Goal: Find specific fact

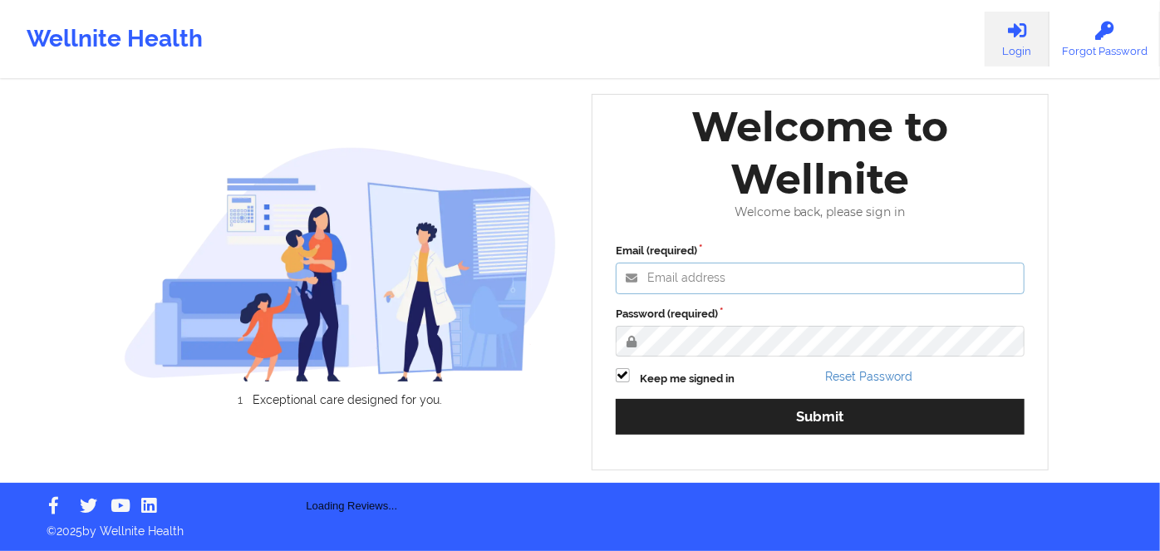
type input "[PERSON_NAME][EMAIL_ADDRESS][DOMAIN_NAME]"
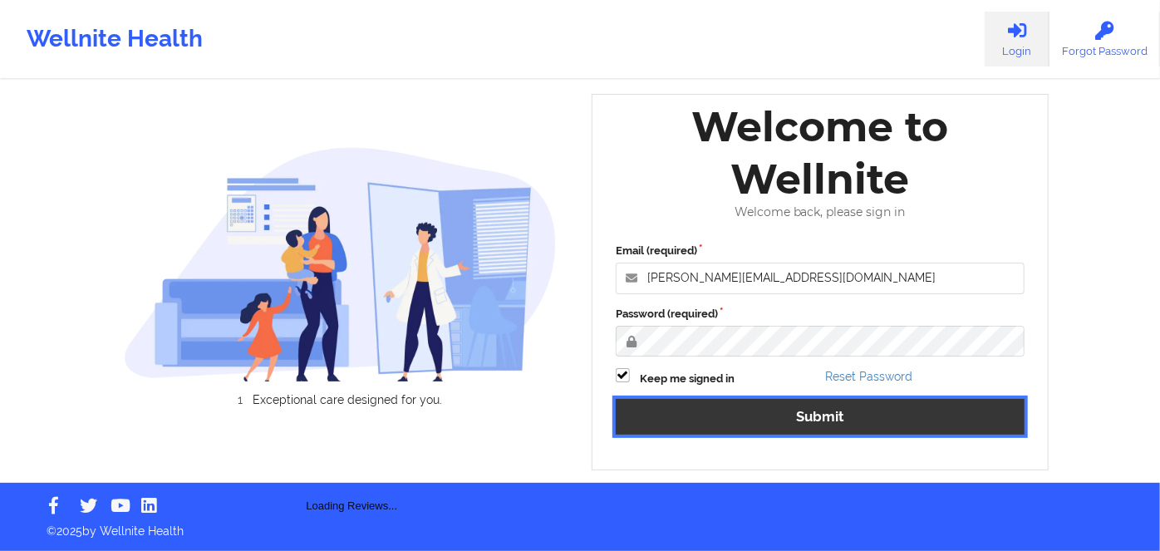
click at [801, 417] on button "Submit" at bounding box center [820, 417] width 409 height 36
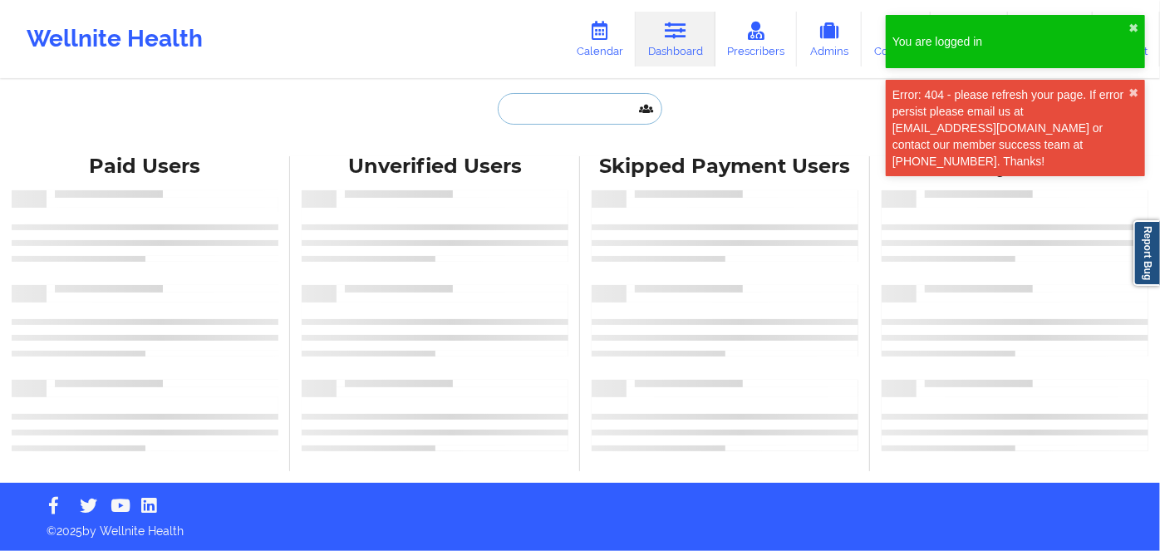
click at [555, 111] on input "text" at bounding box center [580, 109] width 165 height 32
paste input "[PERSON_NAME]"
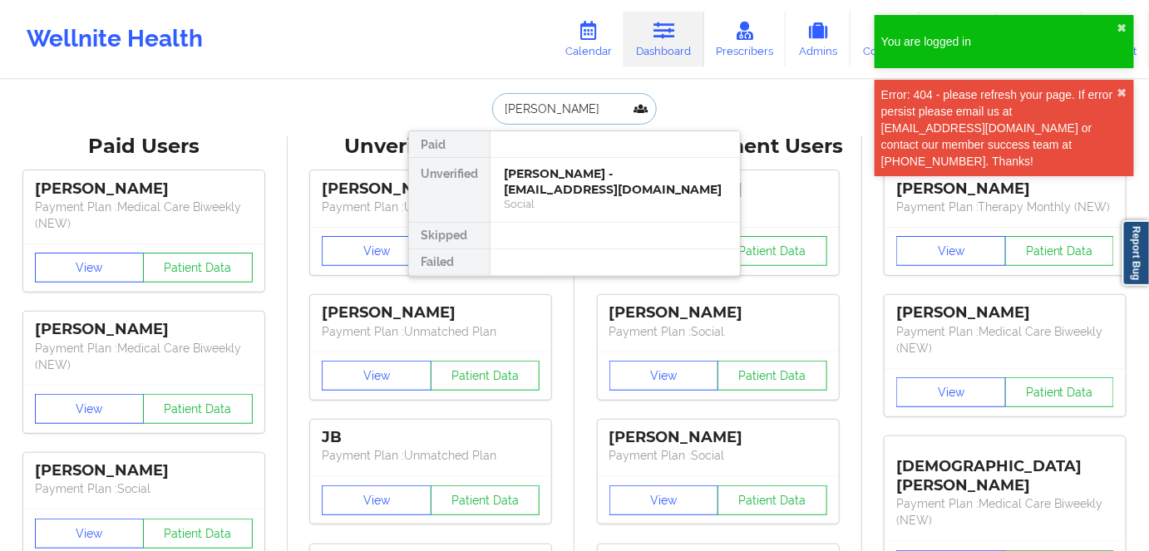
type input "[PERSON_NAME]"
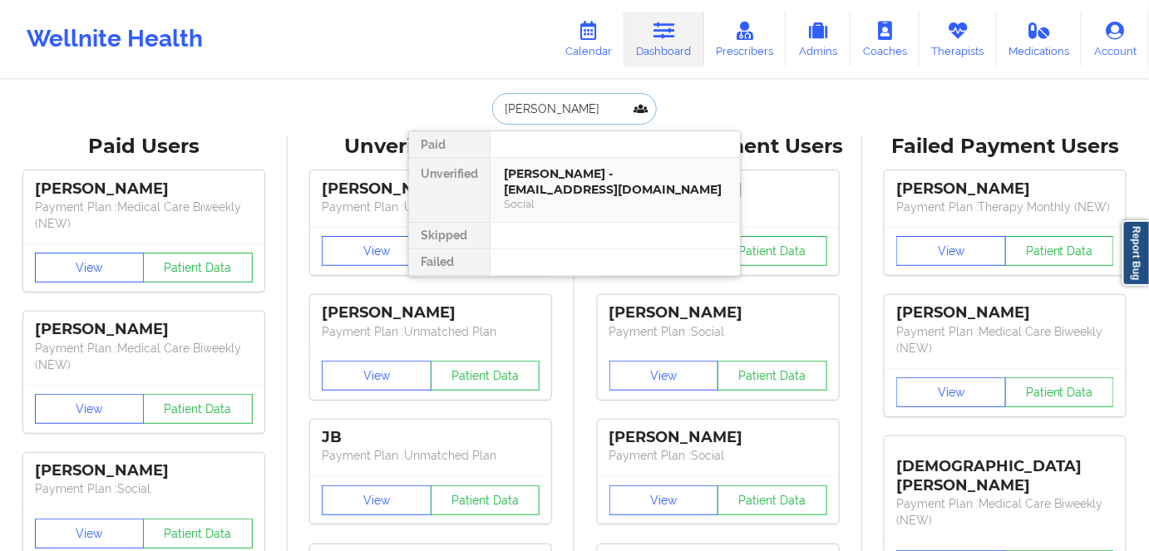
click at [652, 200] on div "Social" at bounding box center [615, 204] width 223 height 14
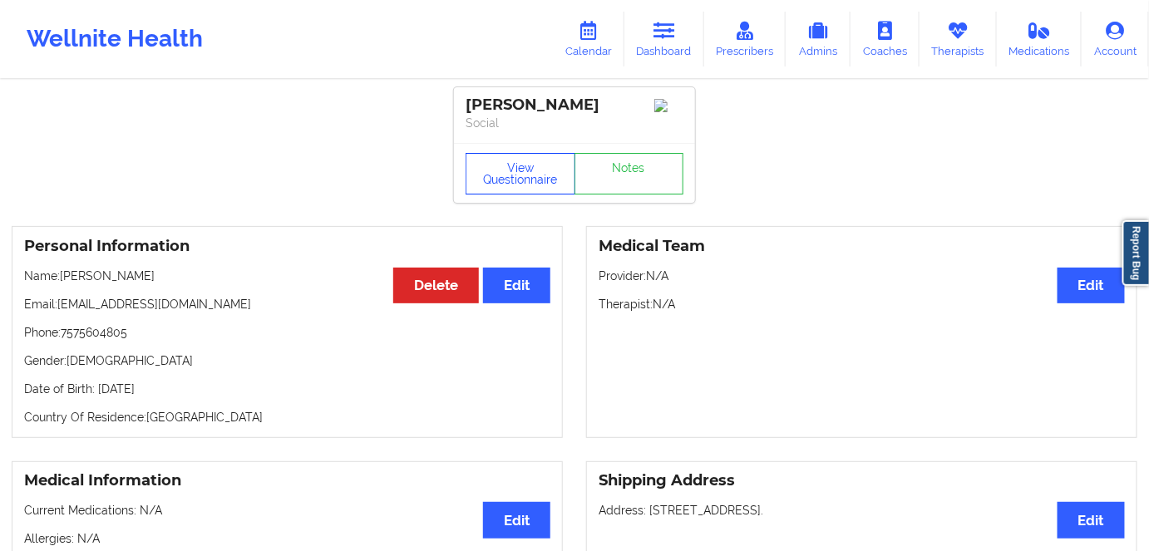
click at [524, 170] on button "View Questionnaire" at bounding box center [521, 174] width 110 height 42
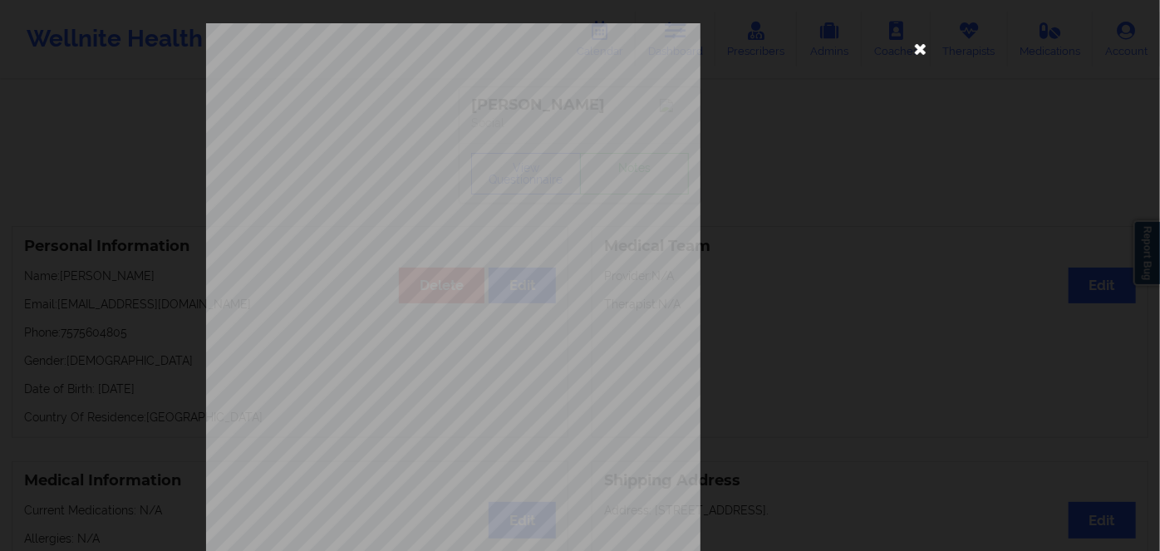
click at [920, 47] on icon at bounding box center [921, 48] width 27 height 27
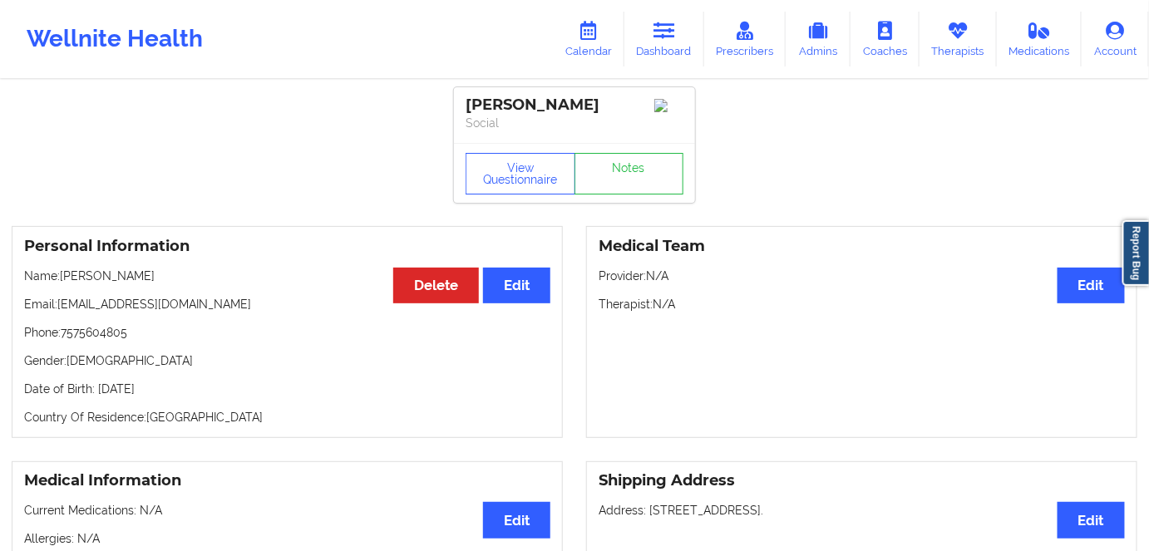
click at [664, 4] on div "Wellnite Health Calendar Dashboard Prescribers Admins Coaches Therapists Medica…" at bounding box center [574, 39] width 1149 height 78
click at [660, 55] on link "Dashboard" at bounding box center [664, 39] width 80 height 55
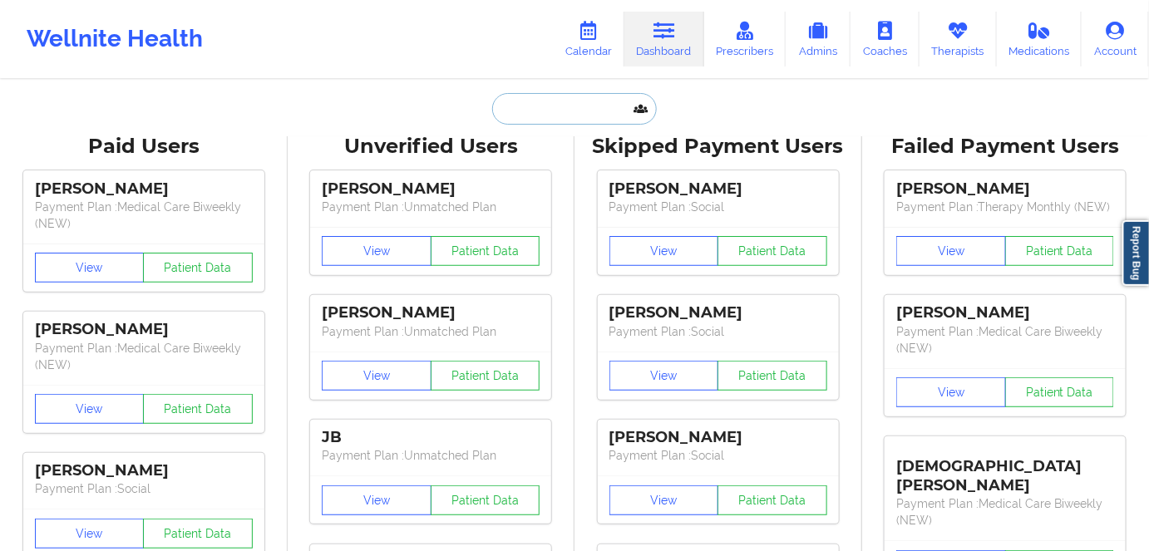
click at [601, 111] on input "text" at bounding box center [574, 109] width 165 height 32
paste input "[EMAIL_ADDRESS][DOMAIN_NAME]"
type input "[EMAIL_ADDRESS][DOMAIN_NAME]"
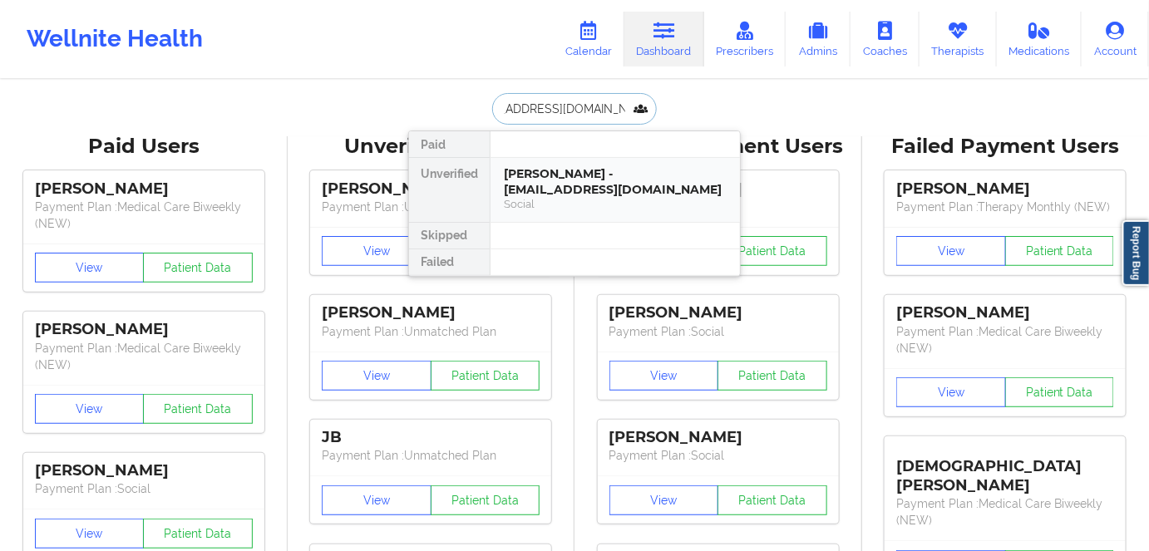
click at [560, 190] on div "[PERSON_NAME] - [EMAIL_ADDRESS][DOMAIN_NAME]" at bounding box center [615, 181] width 223 height 31
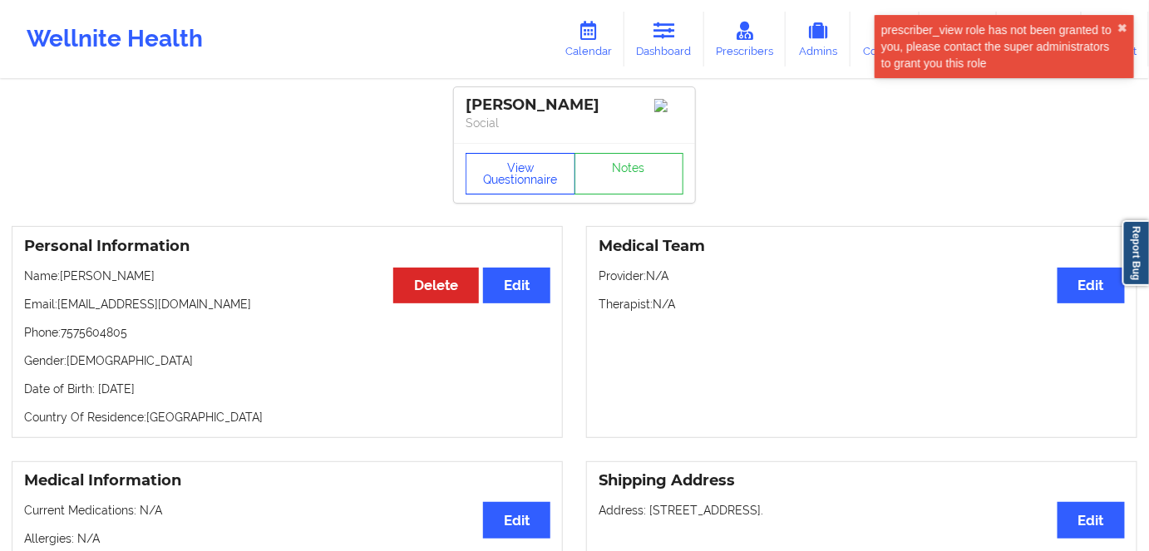
drag, startPoint x: 503, startPoint y: 185, endPoint x: 575, endPoint y: 322, distance: 154.3
click at [505, 185] on button "View Questionnaire" at bounding box center [521, 174] width 110 height 42
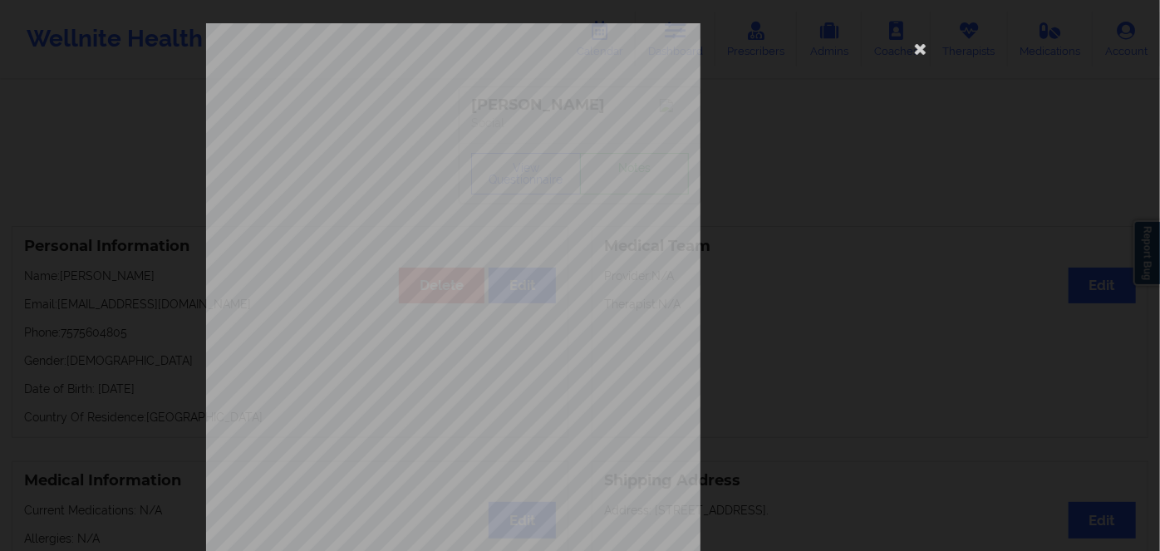
scroll to position [241, 0]
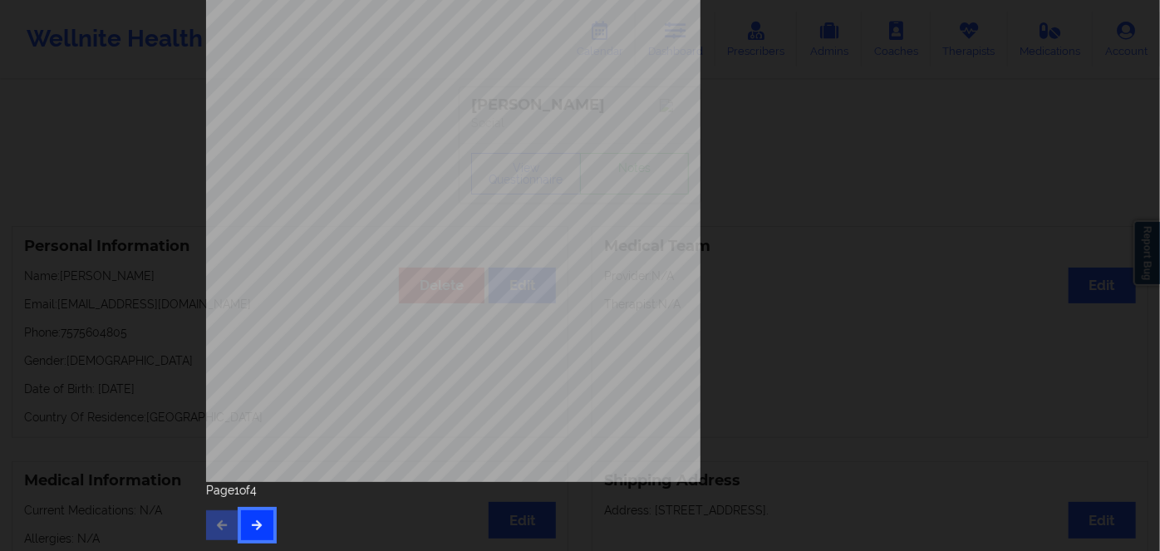
click at [254, 523] on icon "button" at bounding box center [257, 525] width 14 height 10
click at [252, 528] on icon "button" at bounding box center [257, 525] width 14 height 10
click at [407, 268] on span "955149194R" at bounding box center [400, 266] width 43 height 7
copy span "955149194R"
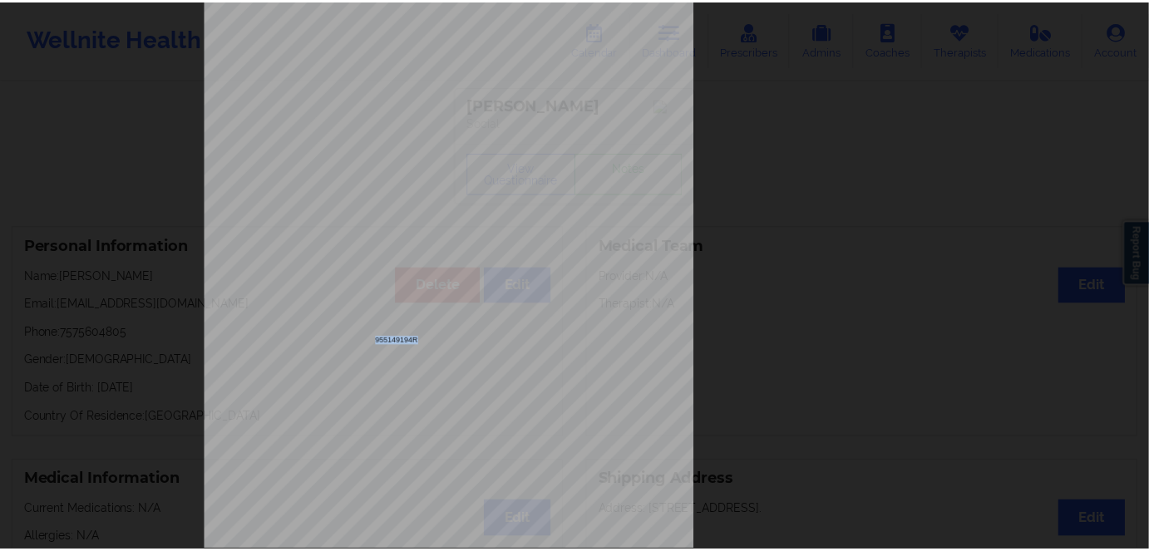
scroll to position [0, 0]
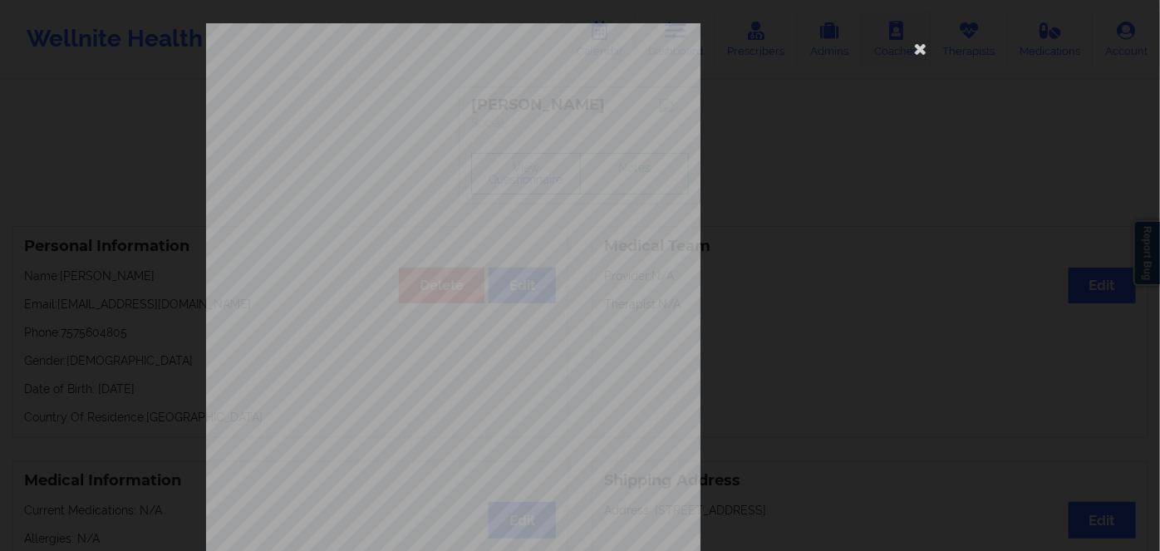
drag, startPoint x: 919, startPoint y: 47, endPoint x: 905, endPoint y: 49, distance: 14.3
click at [919, 47] on icon at bounding box center [921, 48] width 27 height 27
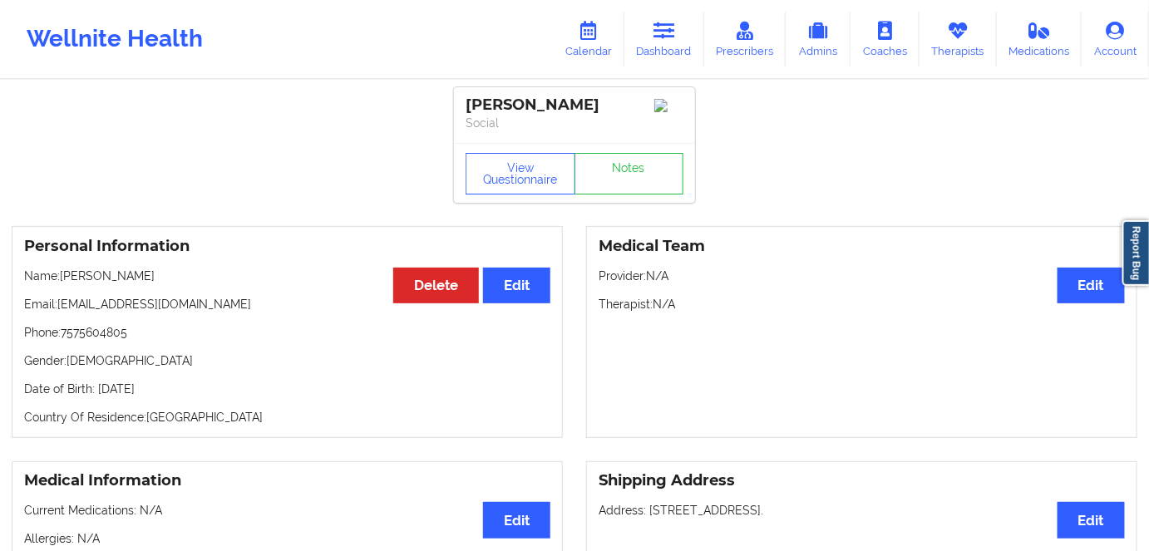
click at [176, 397] on p "Date of Birth: [DEMOGRAPHIC_DATA]" at bounding box center [287, 389] width 526 height 17
copy p "1990"
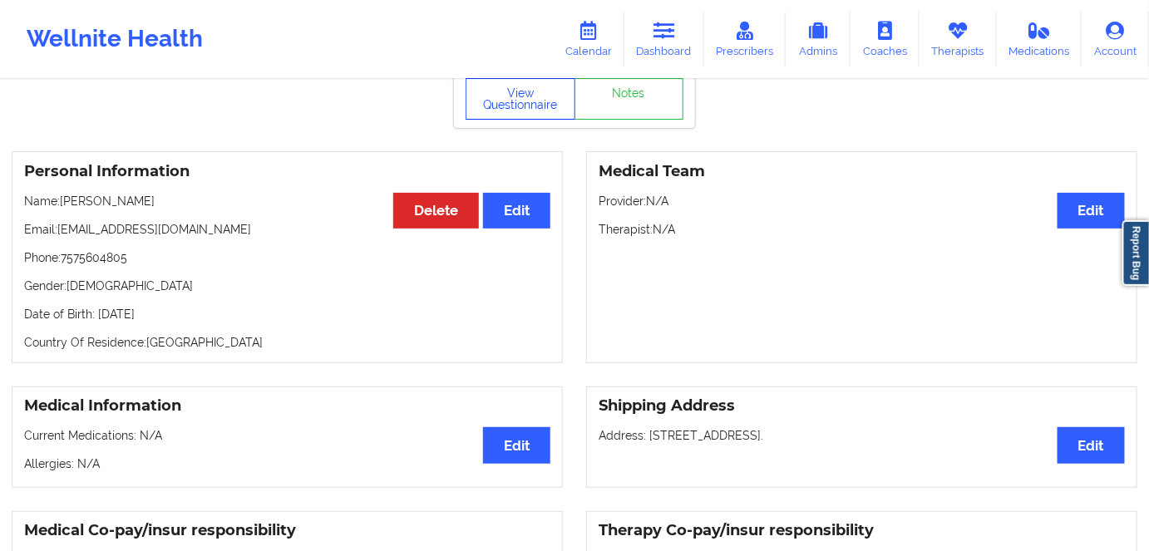
click at [539, 97] on button "View Questionnaire" at bounding box center [521, 99] width 110 height 42
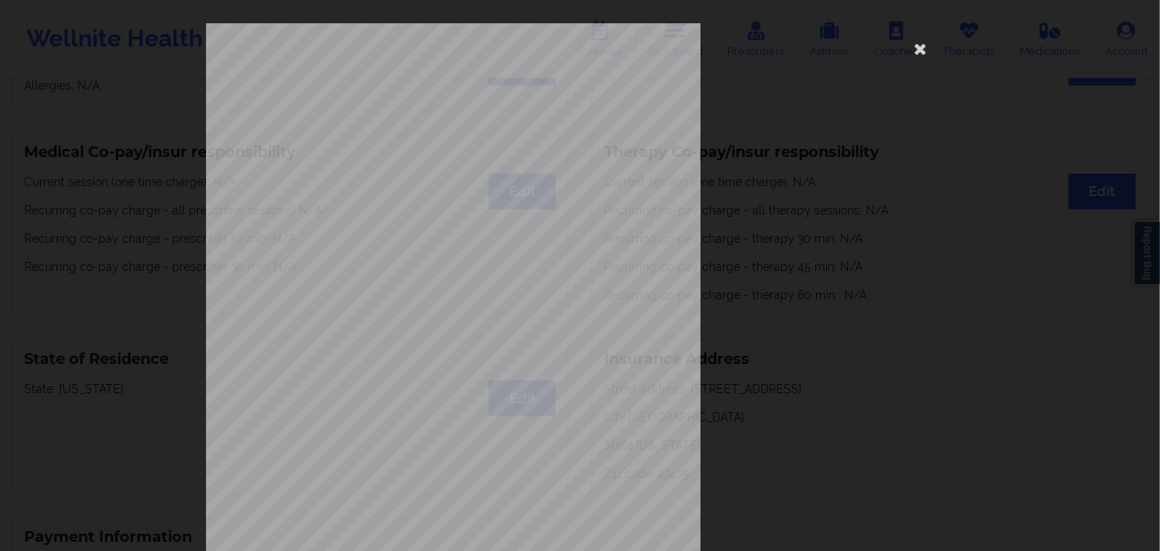
scroll to position [241, 0]
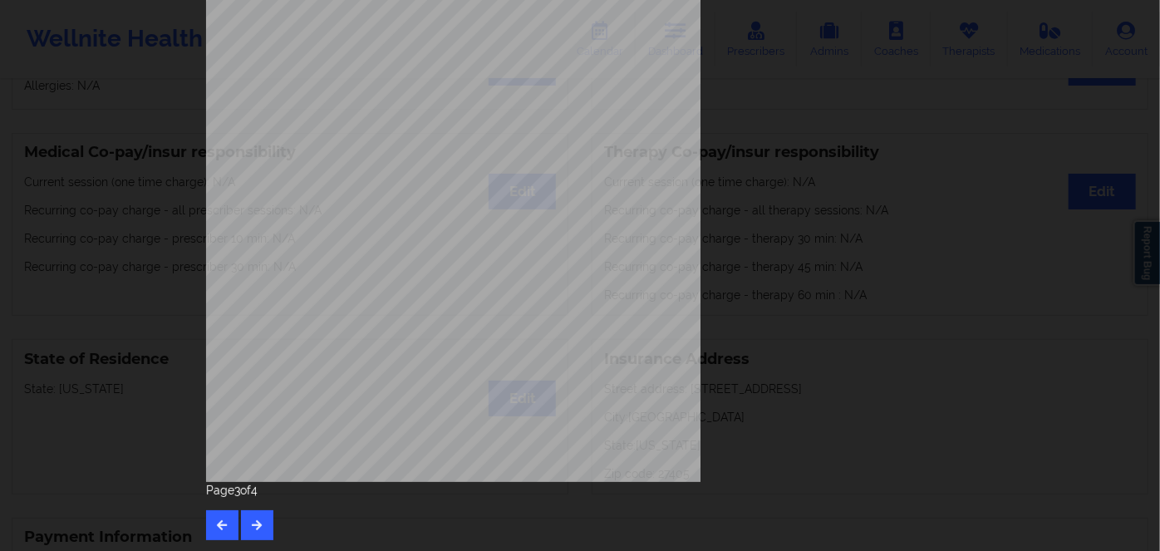
click at [416, 256] on span "Insurance Member ID for patient" at bounding box center [440, 255] width 126 height 9
click at [394, 259] on span "Insurance Member ID for patient" at bounding box center [440, 255] width 126 height 9
click at [386, 267] on span "955149194R" at bounding box center [400, 266] width 43 height 7
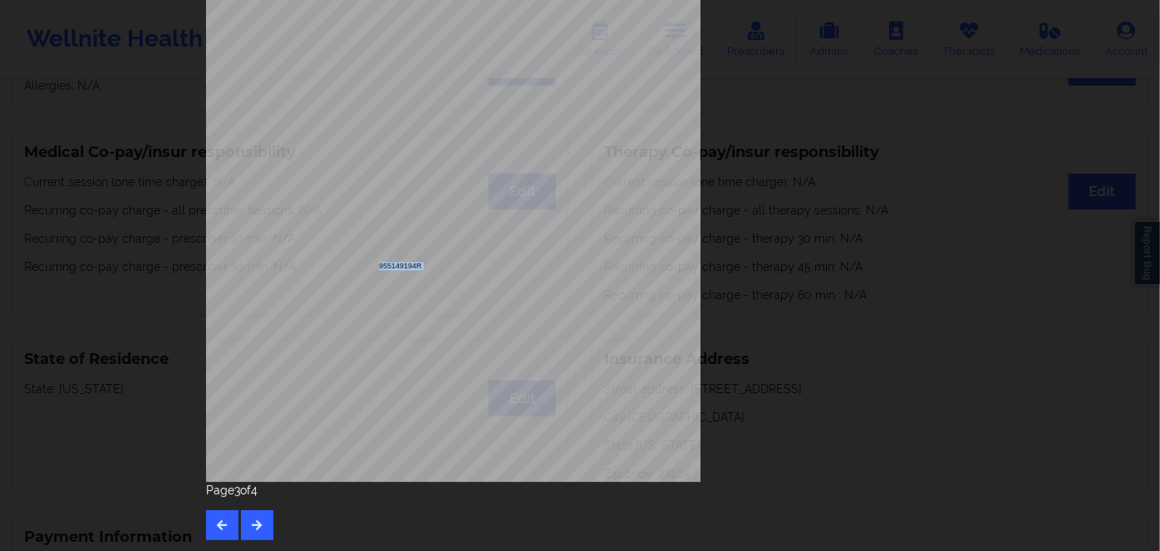
click at [386, 267] on span "955149194R" at bounding box center [400, 266] width 43 height 7
copy span "955149194R"
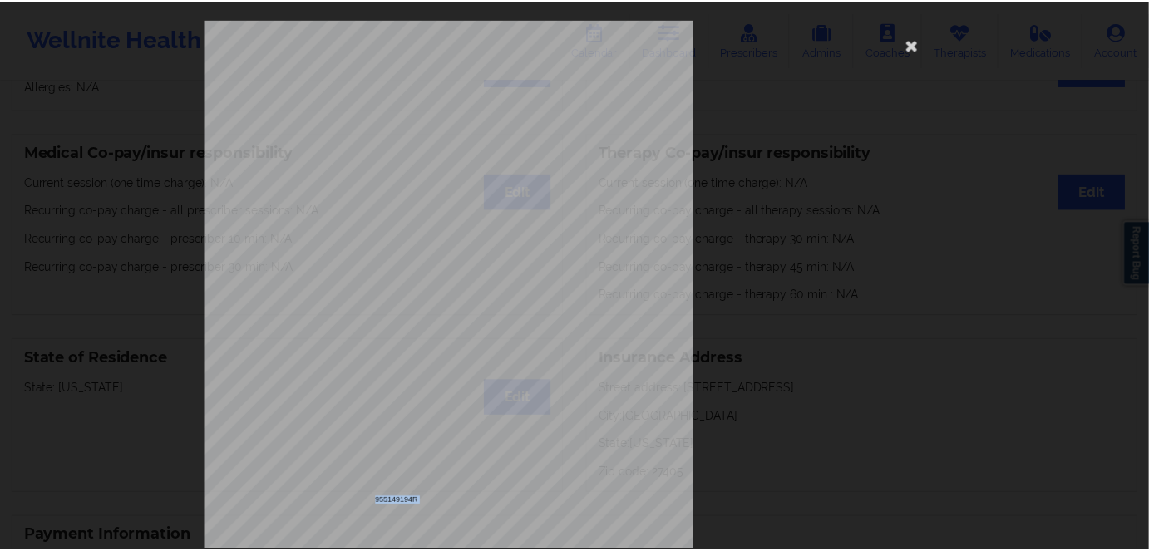
scroll to position [0, 0]
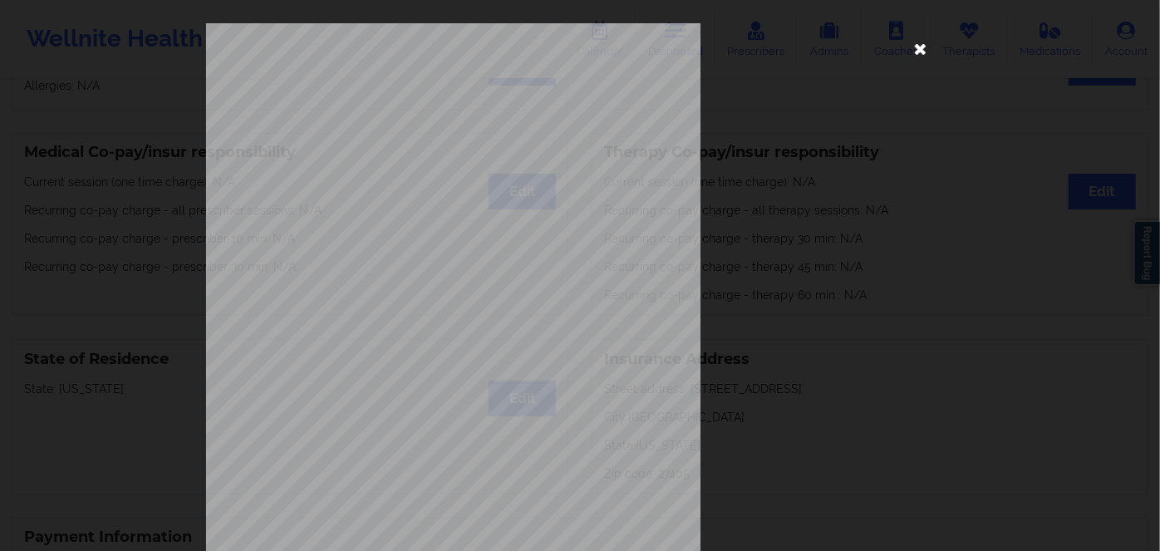
click at [918, 57] on icon at bounding box center [921, 48] width 27 height 27
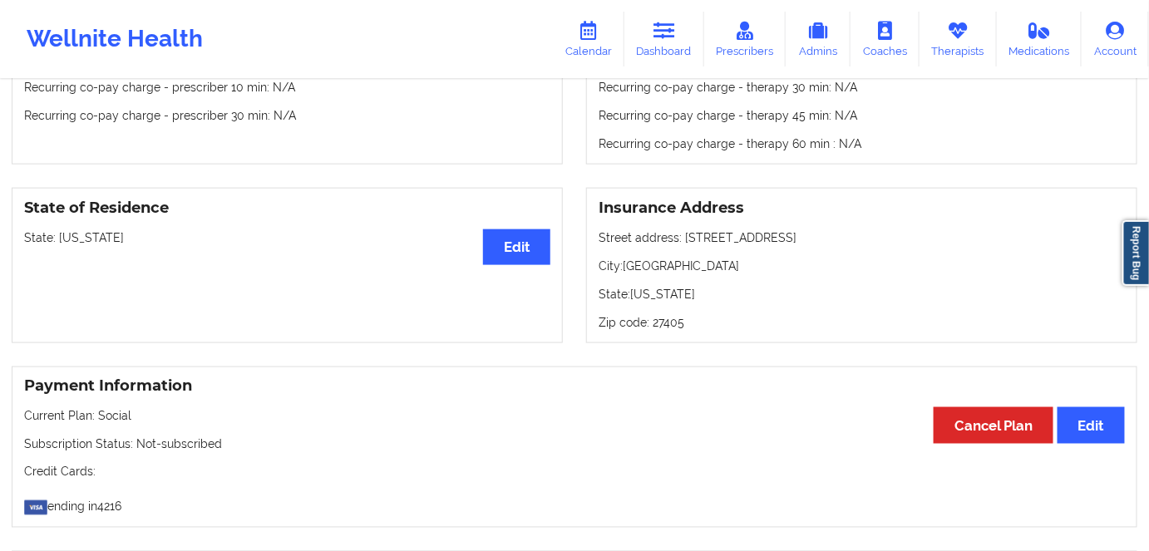
scroll to position [226, 0]
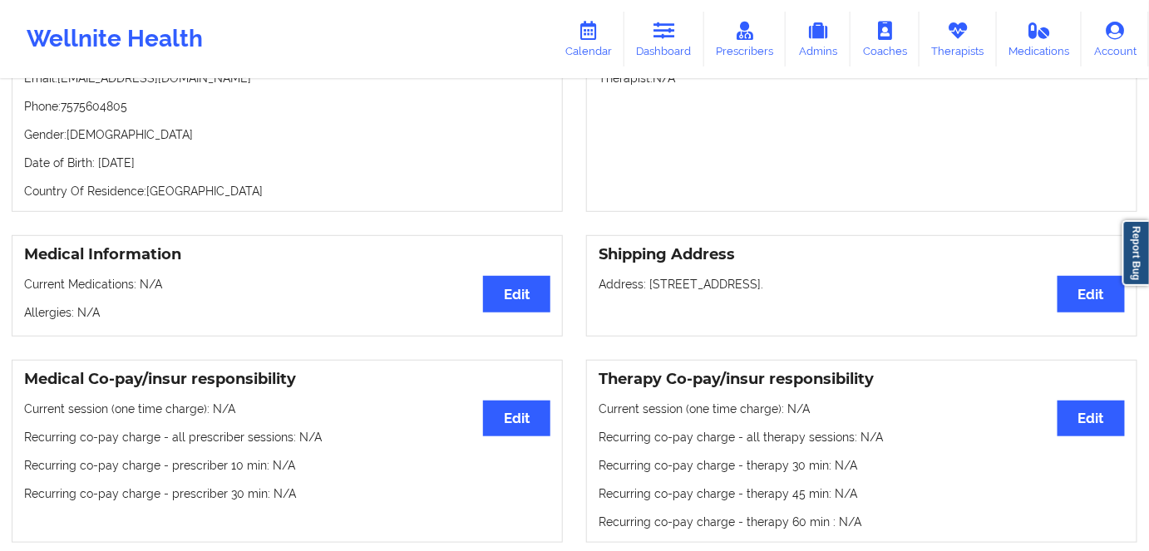
click at [168, 168] on p "Date of Birth: [DEMOGRAPHIC_DATA]" at bounding box center [287, 163] width 526 height 17
copy p "1990"
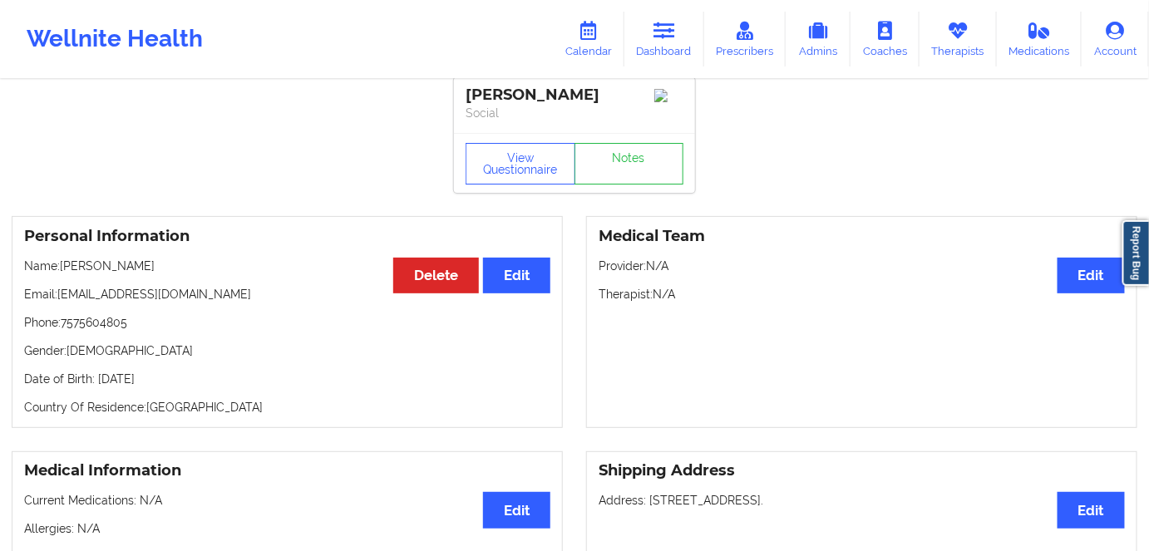
scroll to position [0, 0]
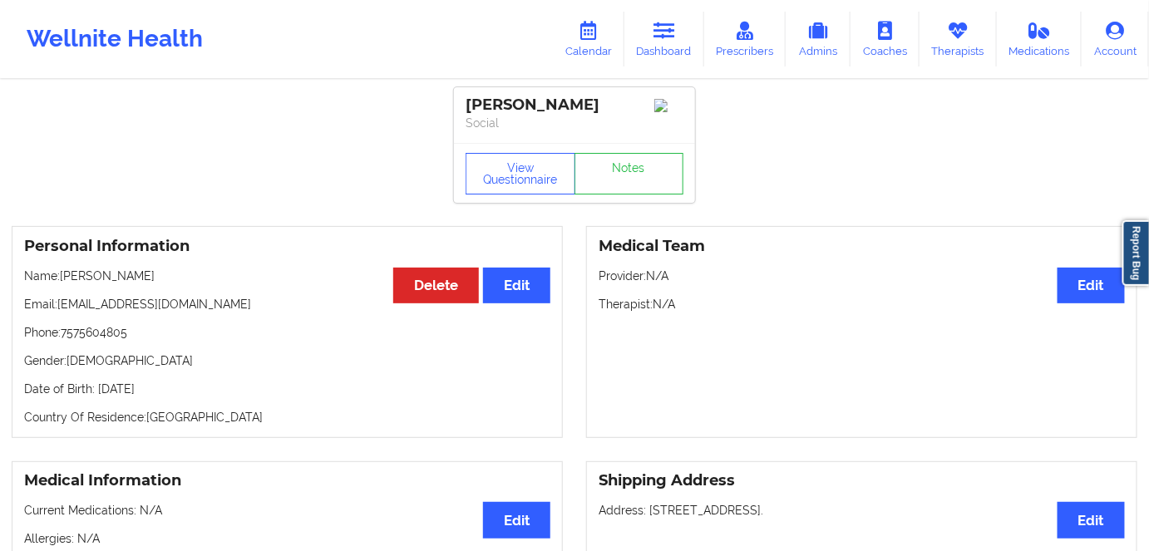
drag, startPoint x: 110, startPoint y: 272, endPoint x: 60, endPoint y: 271, distance: 49.9
click at [60, 271] on div "Personal Information Edit Delete Name: [PERSON_NAME] Email: [EMAIL_ADDRESS][DOM…" at bounding box center [287, 332] width 551 height 212
copy p "[PERSON_NAME]"
click at [168, 397] on p "Date of Birth: [DEMOGRAPHIC_DATA]" at bounding box center [287, 389] width 526 height 17
click at [173, 397] on p "Date of Birth: [DEMOGRAPHIC_DATA]" at bounding box center [287, 389] width 526 height 17
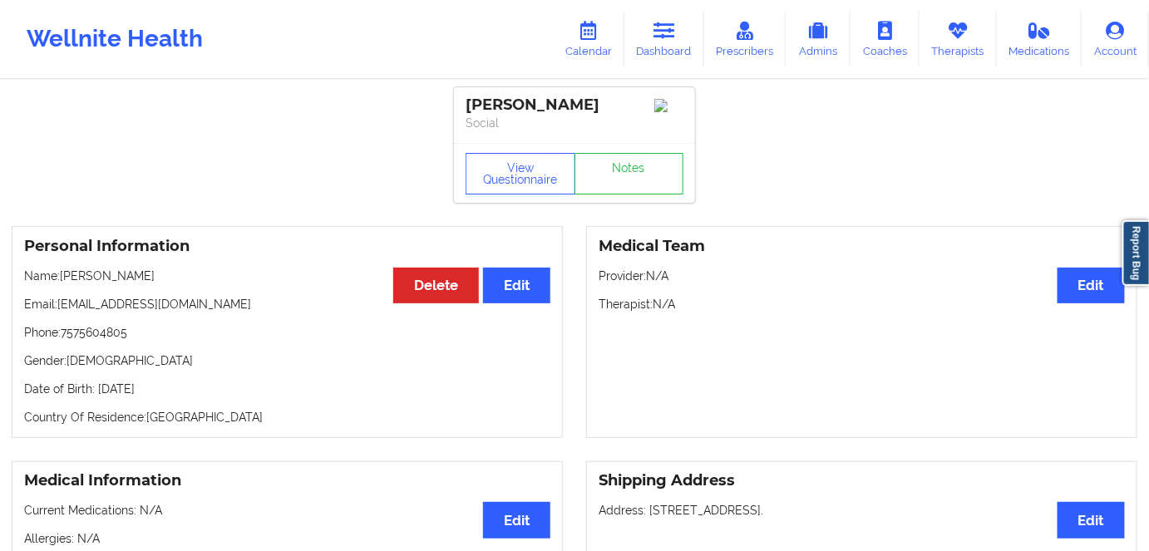
drag, startPoint x: 199, startPoint y: 392, endPoint x: 128, endPoint y: 371, distance: 73.9
click at [104, 379] on div "Personal Information Edit Delete Name: [PERSON_NAME] Email: [EMAIL_ADDRESS][DOM…" at bounding box center [287, 332] width 551 height 212
drag, startPoint x: 149, startPoint y: 270, endPoint x: 139, endPoint y: 270, distance: 10.0
click at [139, 270] on div "Personal Information Edit Delete Name: [PERSON_NAME] Email: [EMAIL_ADDRESS][DOM…" at bounding box center [287, 332] width 551 height 212
drag, startPoint x: 186, startPoint y: 393, endPoint x: 94, endPoint y: 388, distance: 92.4
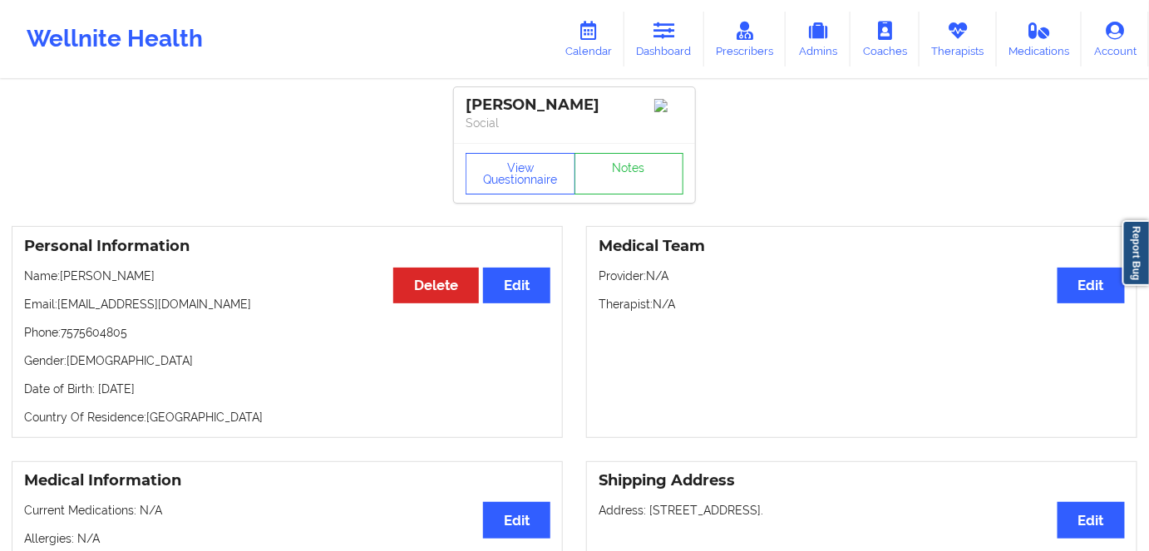
click at [94, 388] on p "Date of Birth: [DEMOGRAPHIC_DATA]" at bounding box center [287, 389] width 526 height 17
copy p "[DATE]"
